Goal: Information Seeking & Learning: Get advice/opinions

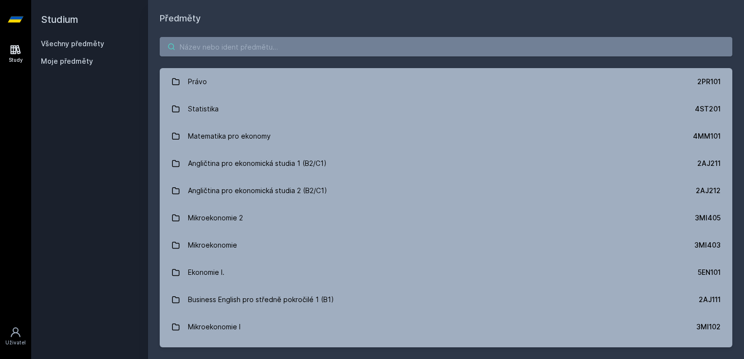
click at [252, 36] on div "Právo 2PR101 Statistika 4ST201 Matematika pro ekonomy 4MM101 Angličtina pro eko…" at bounding box center [446, 192] width 596 height 334
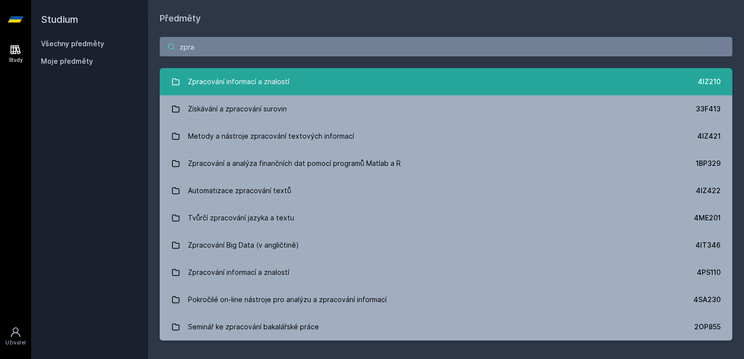
type input "zpra"
click at [265, 79] on div "Zpracování informací a znalostí" at bounding box center [238, 81] width 101 height 19
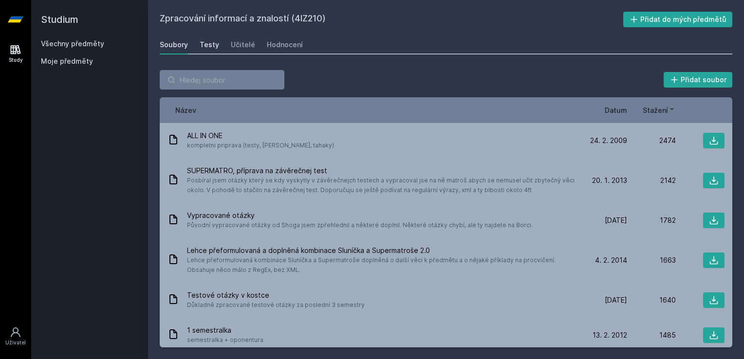
click at [206, 51] on link "Testy" at bounding box center [209, 44] width 19 height 19
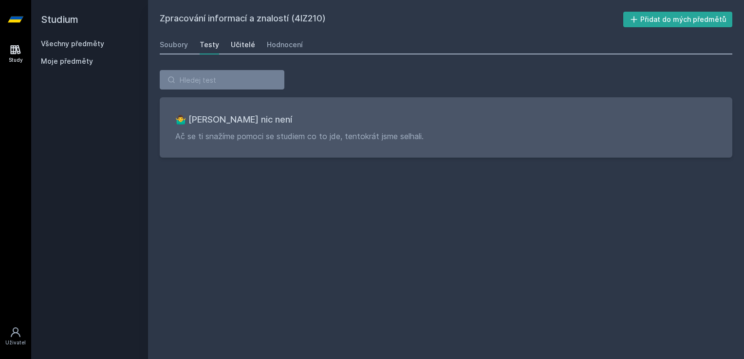
click at [231, 47] on div "Učitelé" at bounding box center [243, 45] width 24 height 10
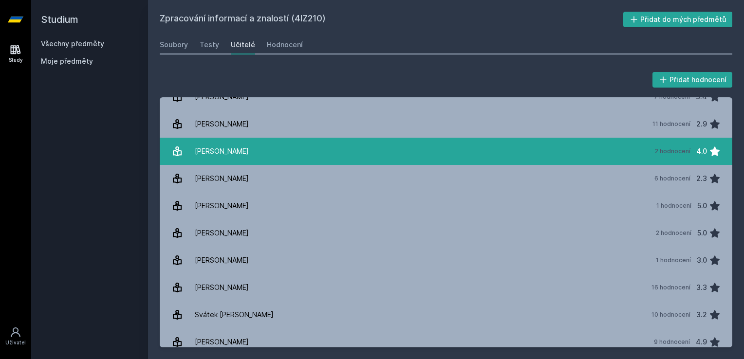
scroll to position [21, 0]
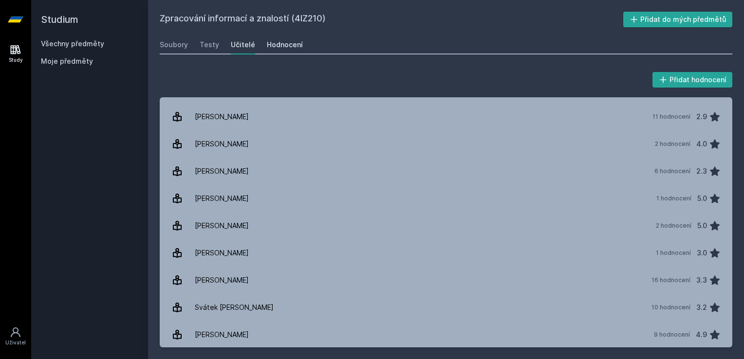
click at [282, 41] on div "Hodnocení" at bounding box center [285, 45] width 36 height 10
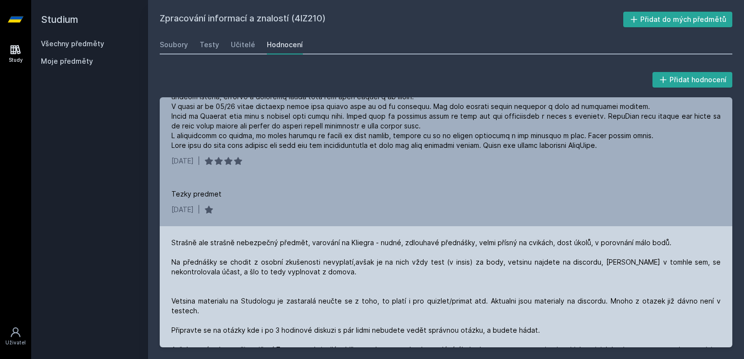
scroll to position [97, 0]
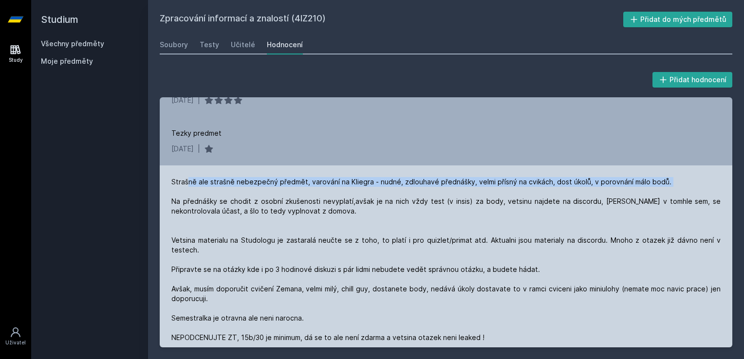
drag, startPoint x: 189, startPoint y: 183, endPoint x: 690, endPoint y: 186, distance: 500.5
click at [690, 186] on div "Strašně ale strašně nebezpečný předmět, varování na Kliegra - nudné, zdlouhavé …" at bounding box center [445, 260] width 549 height 166
click at [680, 184] on div "Strašně ale strašně nebezpečný předmět, varování na Kliegra - nudné, zdlouhavé …" at bounding box center [445, 260] width 549 height 166
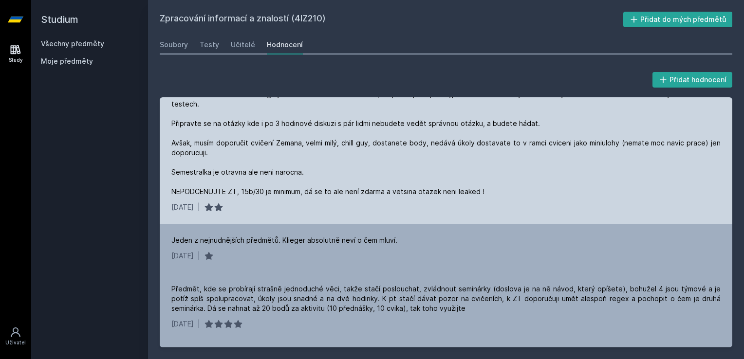
scroll to position [292, 0]
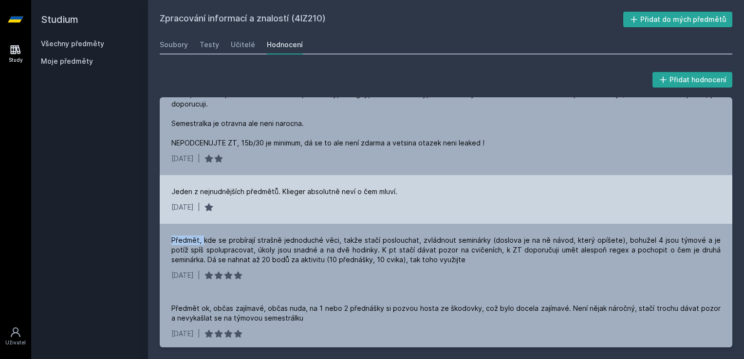
drag, startPoint x: 204, startPoint y: 242, endPoint x: 417, endPoint y: 213, distance: 214.8
click at [417, 213] on div "[DATE] | Tezky predmet [DATE] | [DATE] | Jeden z nejnudnějších předmětů. Kliege…" at bounding box center [446, 222] width 572 height 250
click at [417, 213] on div "Jeden z nejnudnějších předmětů. Klieger absolutně neví o čem mluví. [DATE] |" at bounding box center [446, 199] width 572 height 49
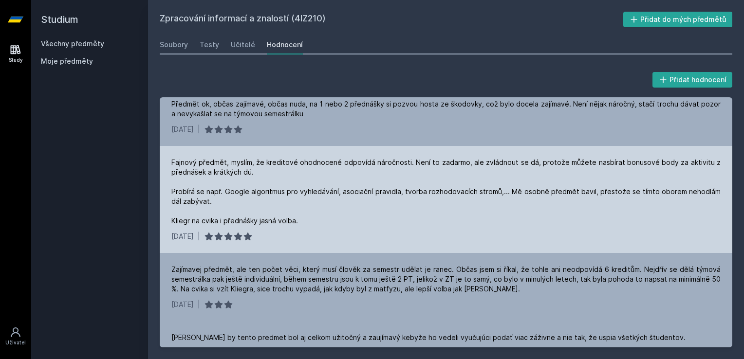
scroll to position [487, 0]
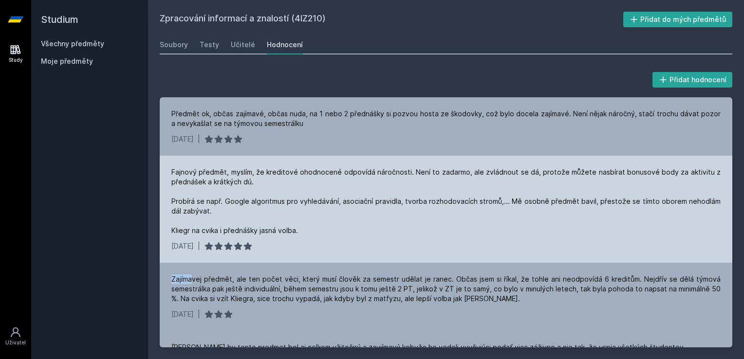
drag, startPoint x: 193, startPoint y: 275, endPoint x: 376, endPoint y: 245, distance: 185.5
click at [376, 245] on div "[DATE] | Tezky predmet [DATE] | [DATE] | Jeden z nejnudnějších předmětů. Kliege…" at bounding box center [446, 222] width 572 height 250
click at [376, 245] on div "[DATE] |" at bounding box center [445, 246] width 549 height 10
